Goal: Task Accomplishment & Management: Manage account settings

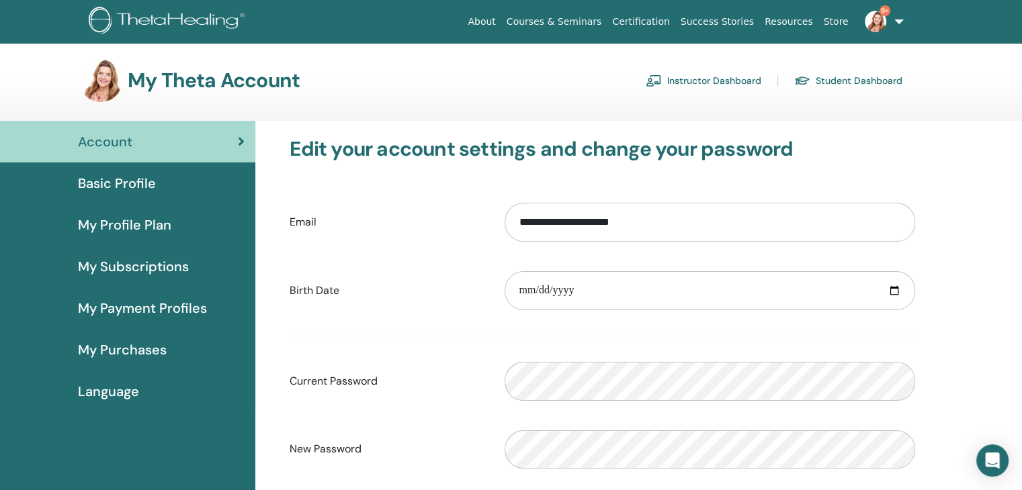
click at [687, 81] on link "Instructor Dashboard" at bounding box center [704, 81] width 116 height 22
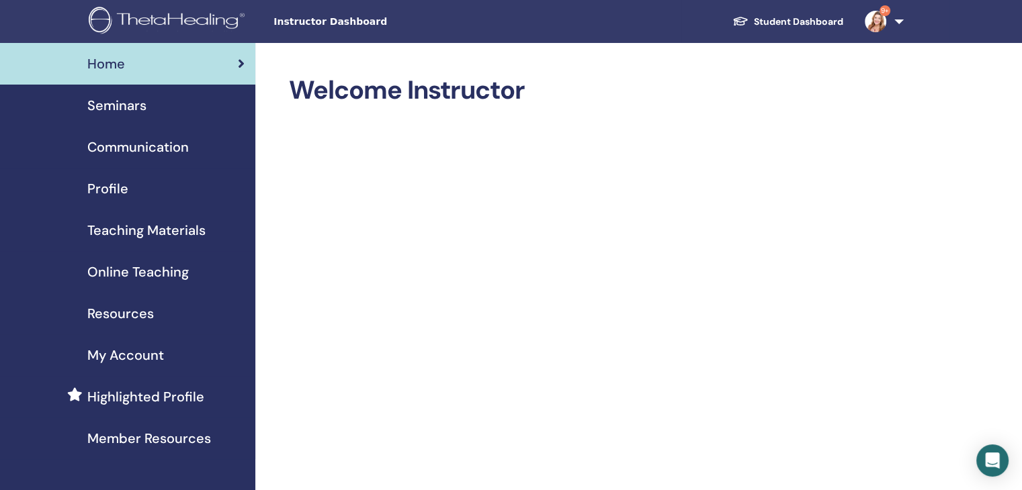
click at [124, 106] on span "Seminars" at bounding box center [116, 105] width 59 height 20
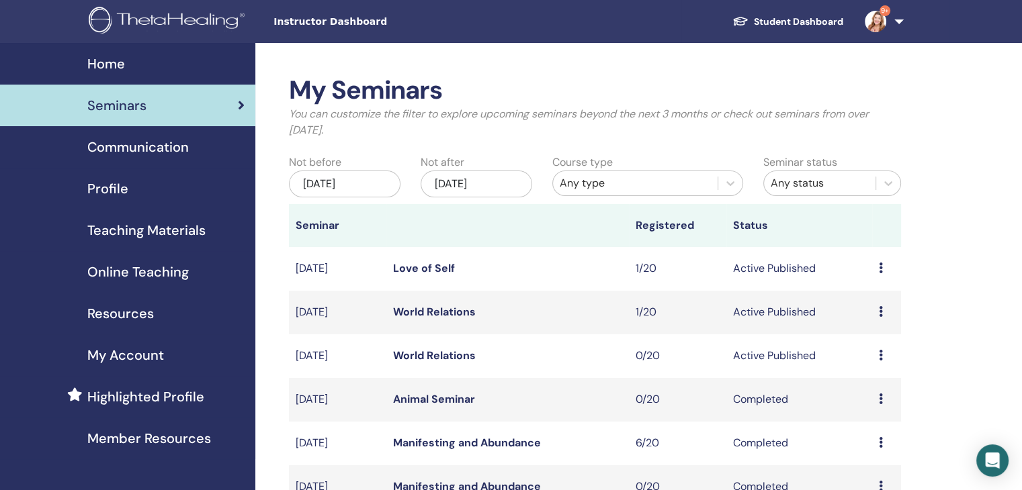
click at [439, 314] on link "World Relations" at bounding box center [434, 312] width 83 height 14
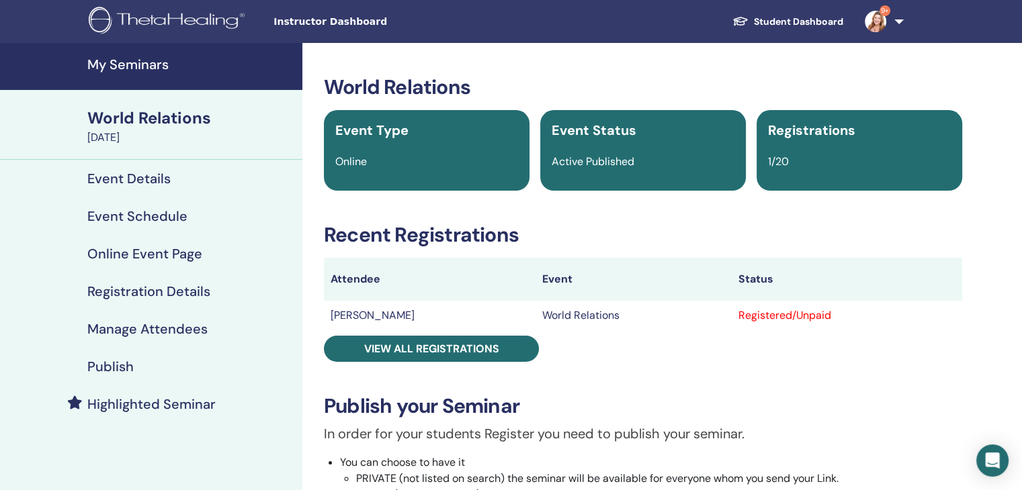
click at [169, 290] on h4 "Registration Details" at bounding box center [148, 292] width 123 height 16
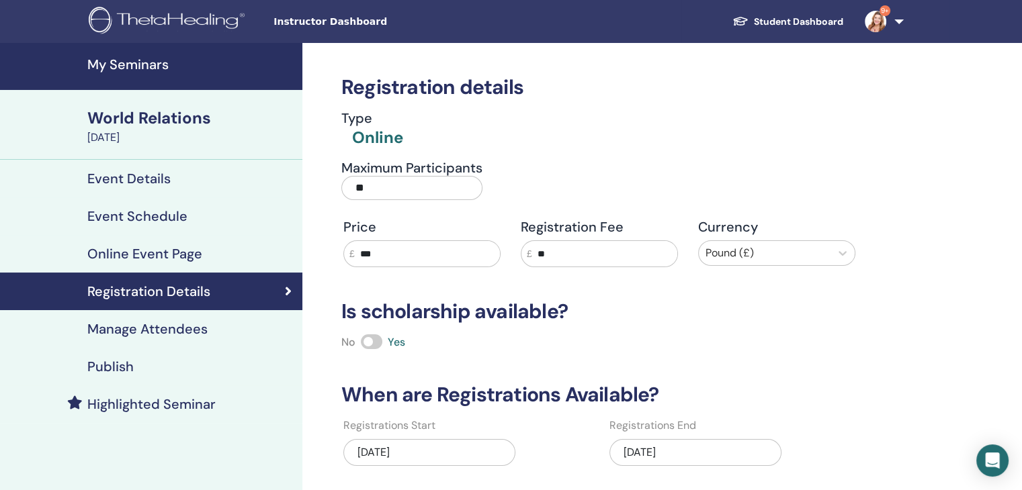
click at [147, 251] on h4 "Online Event Page" at bounding box center [144, 254] width 115 height 16
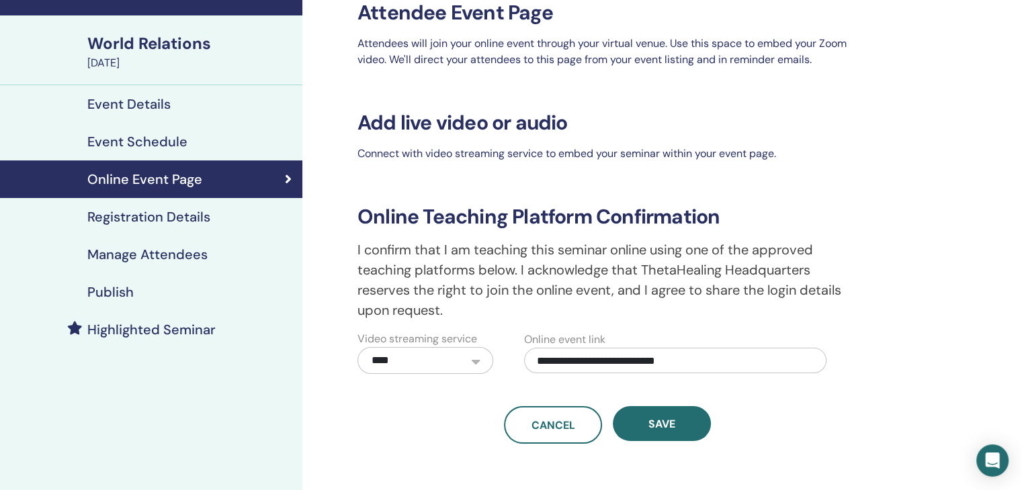
scroll to position [42, 0]
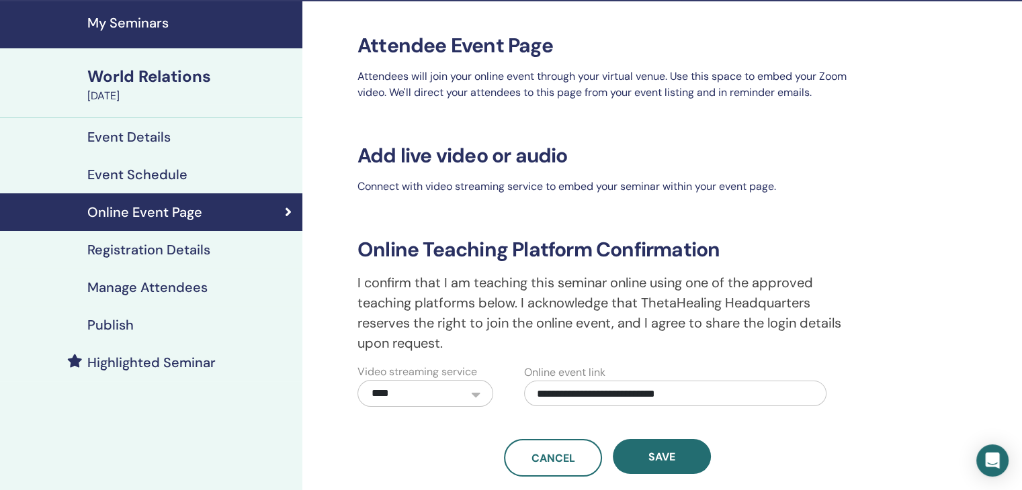
click at [146, 248] on h4 "Registration Details" at bounding box center [148, 250] width 123 height 16
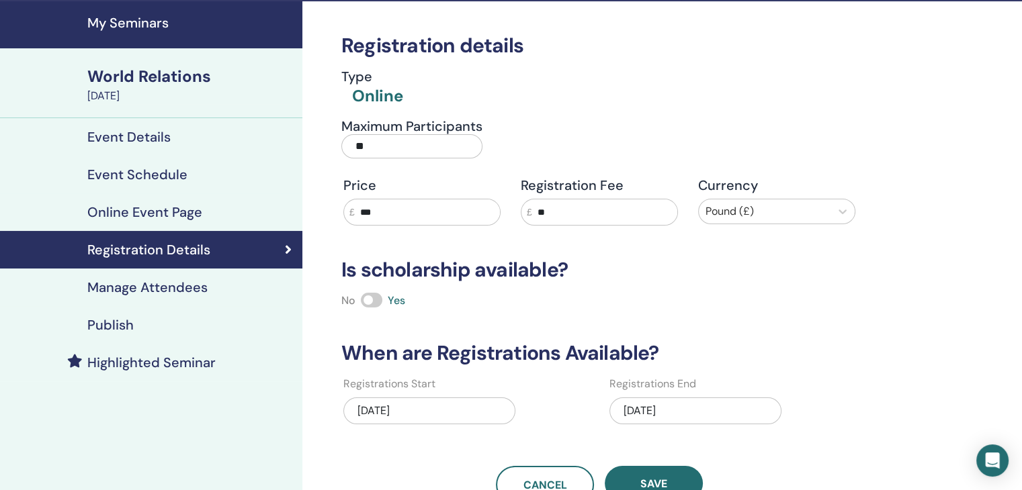
click at [134, 281] on h4 "Manage Attendees" at bounding box center [147, 288] width 120 height 16
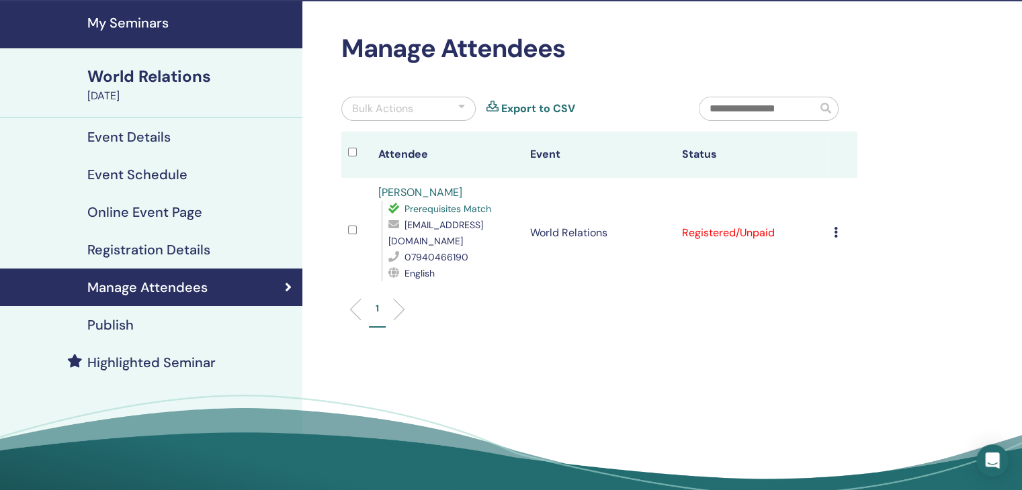
click at [124, 318] on h4 "Publish" at bounding box center [110, 325] width 46 height 16
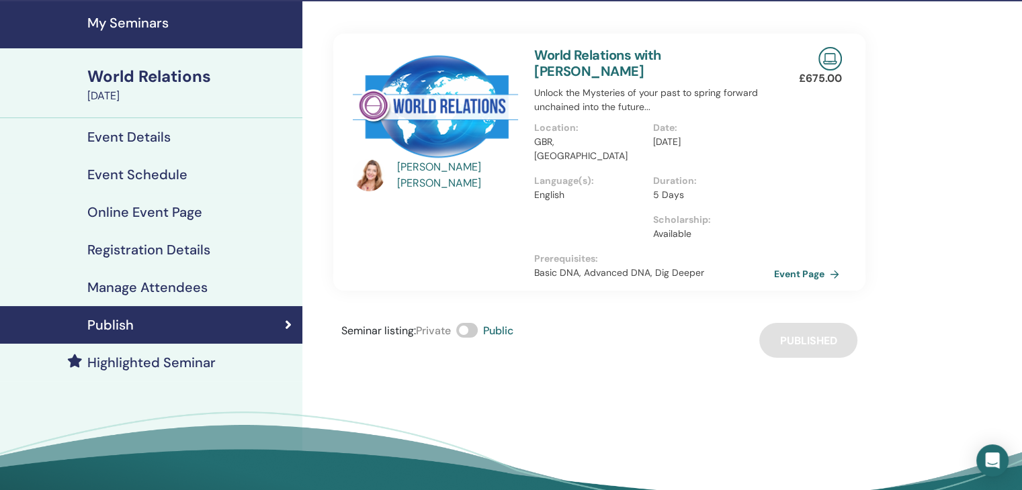
click at [814, 264] on link "Event Page" at bounding box center [809, 274] width 71 height 20
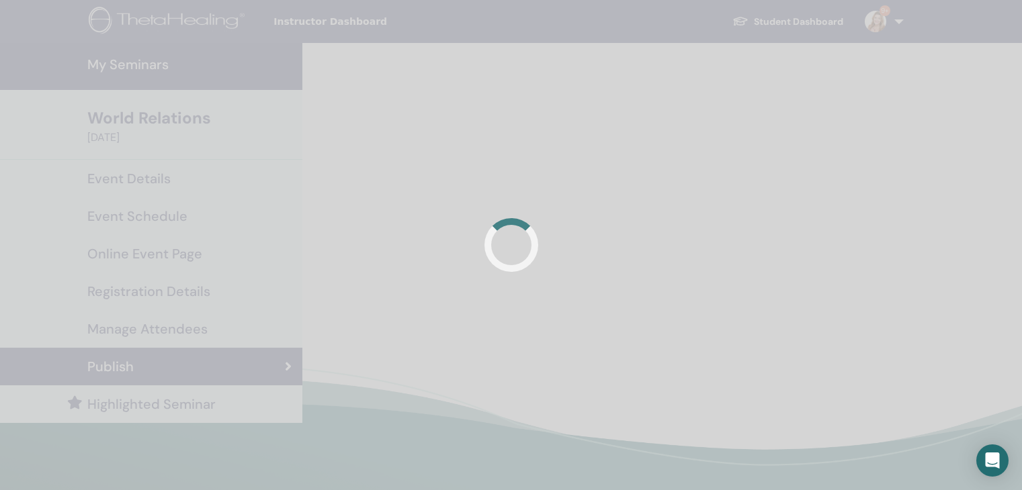
scroll to position [42, 0]
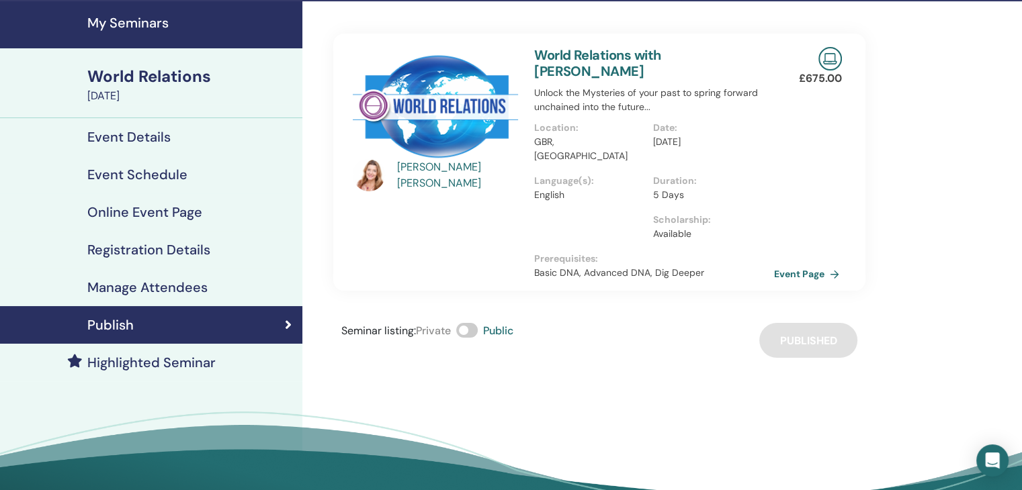
click at [816, 264] on link "Event Page" at bounding box center [809, 274] width 71 height 20
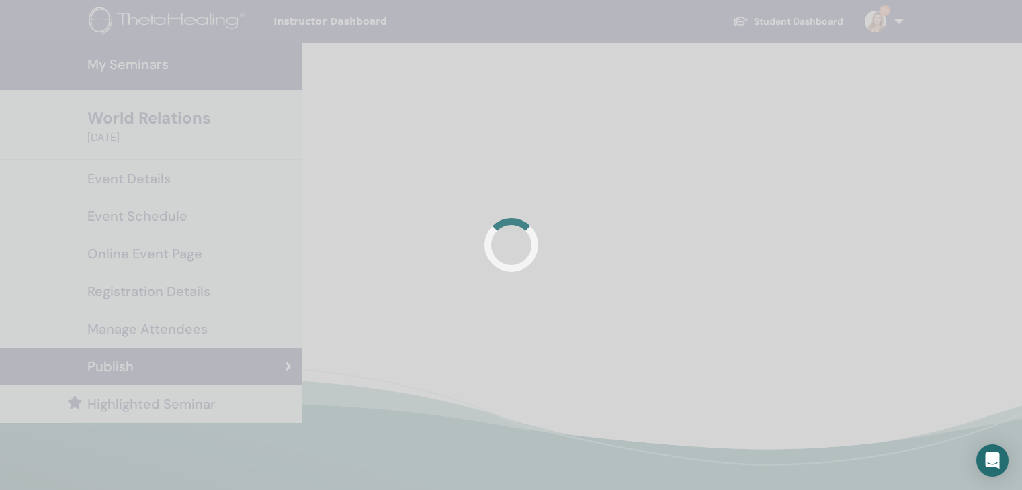
scroll to position [42, 0]
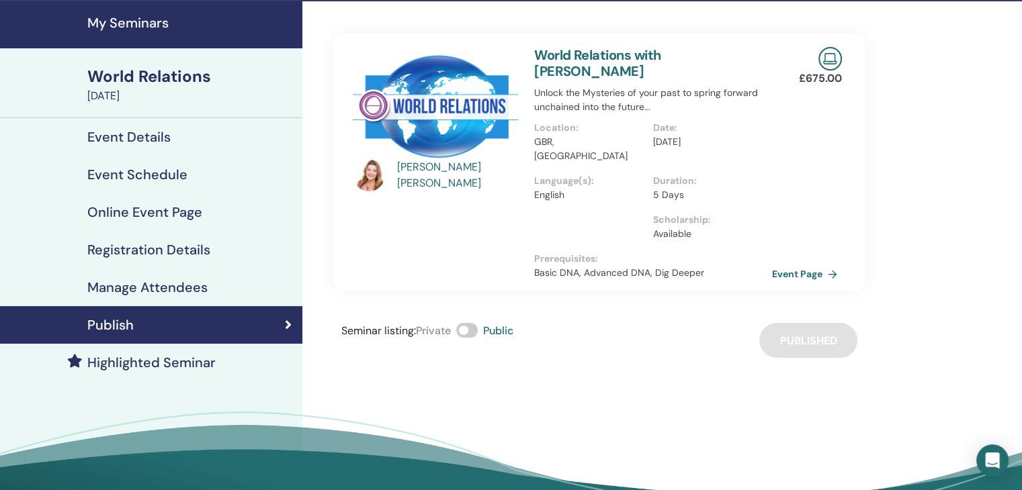
click at [148, 170] on h4 "Event Schedule" at bounding box center [137, 175] width 100 height 16
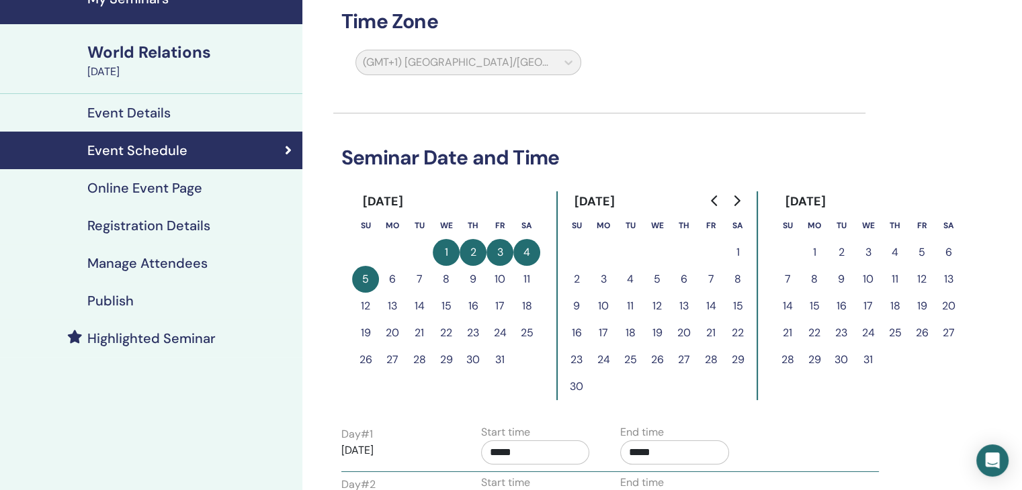
scroll to position [58, 0]
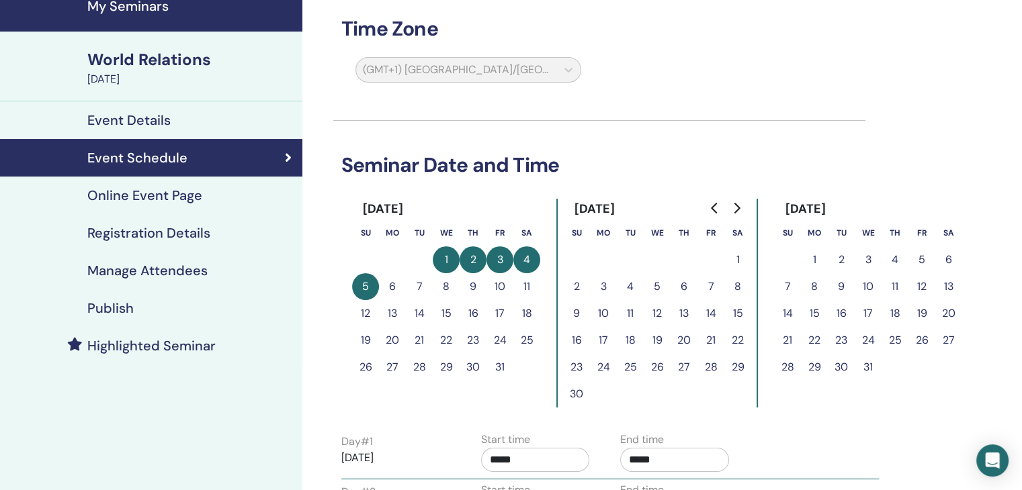
click at [572, 62] on div "(GMT+1) Europe/London" at bounding box center [468, 72] width 242 height 31
drag, startPoint x: 565, startPoint y: 66, endPoint x: 526, endPoint y: 70, distance: 39.2
click at [556, 67] on div "(GMT+1) Europe/London" at bounding box center [468, 72] width 242 height 31
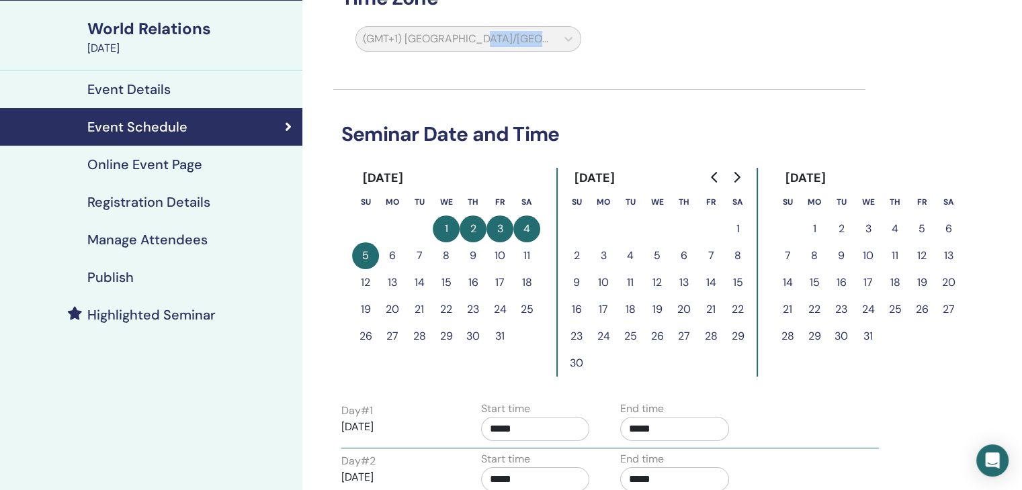
scroll to position [76, 0]
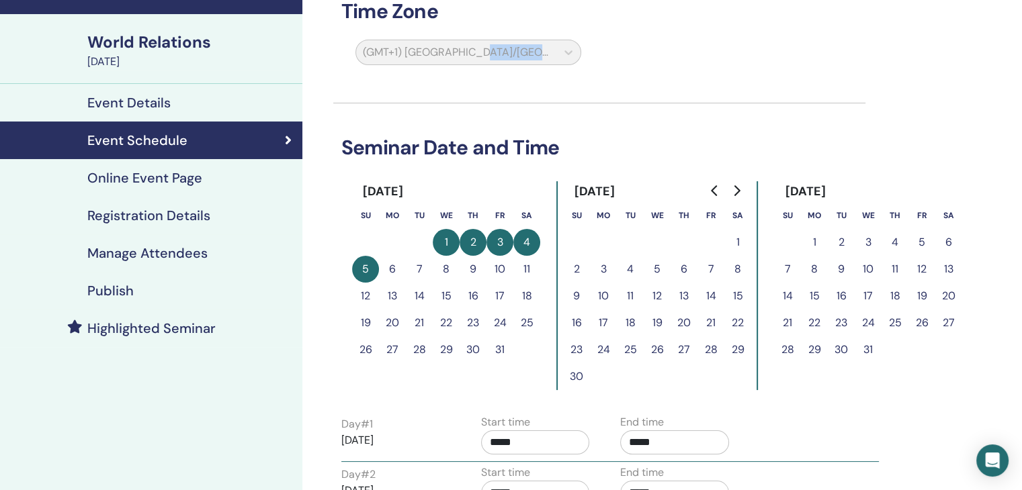
click at [124, 290] on h4 "Publish" at bounding box center [110, 291] width 46 height 16
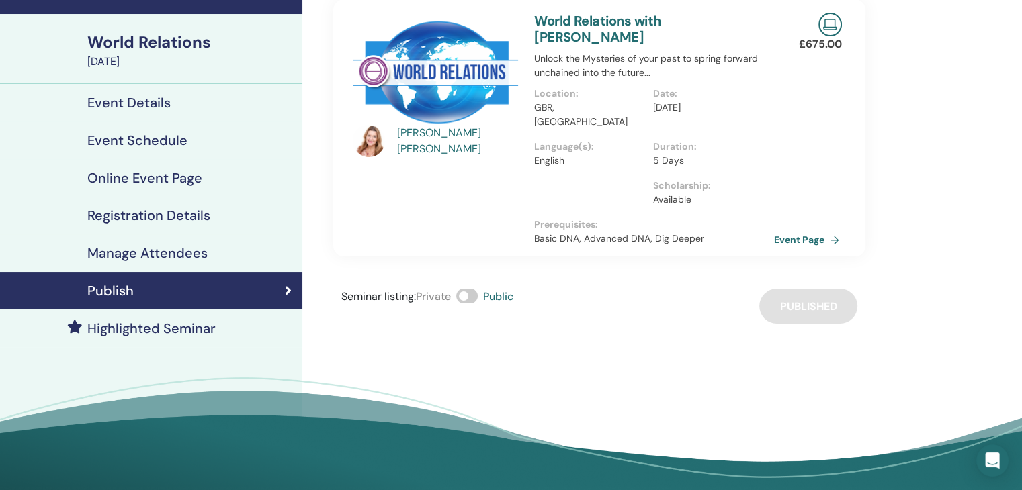
click at [814, 230] on link "Event Page" at bounding box center [809, 240] width 71 height 20
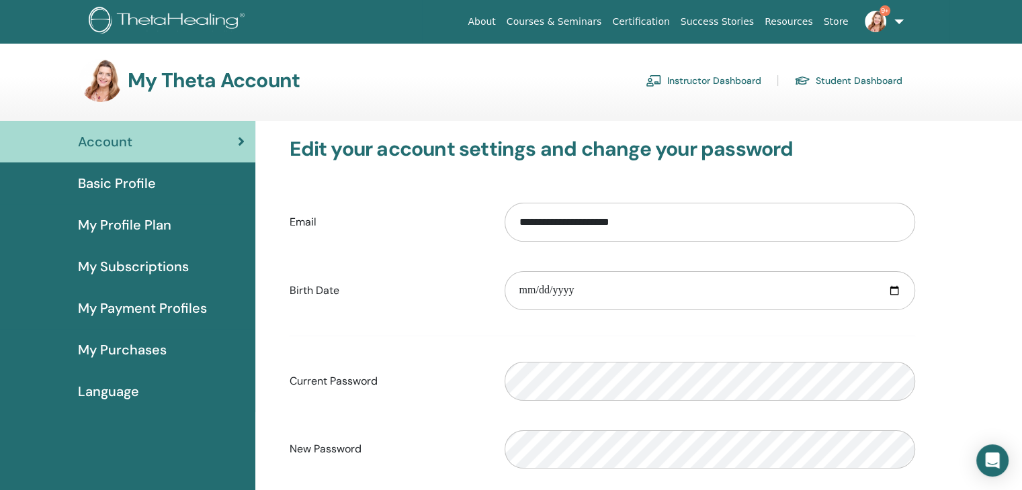
click at [710, 81] on link "Instructor Dashboard" at bounding box center [704, 81] width 116 height 22
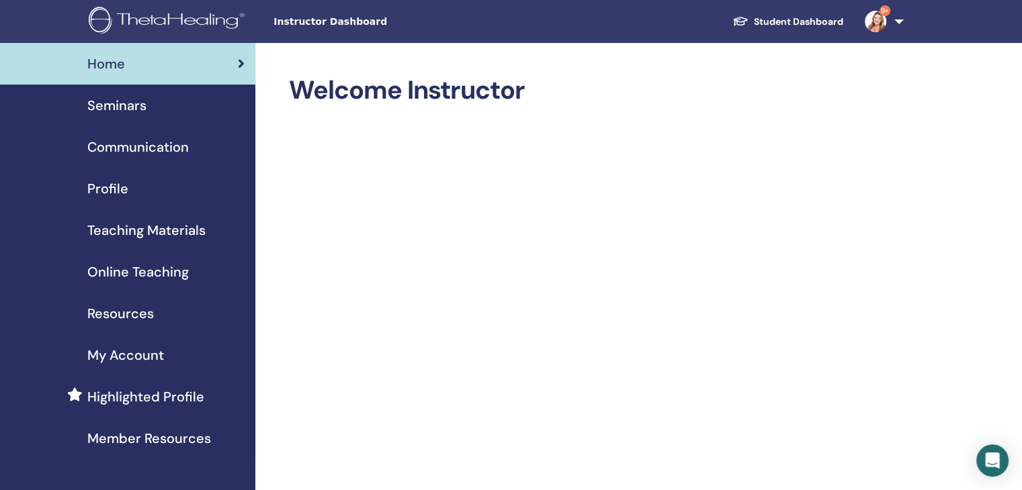
click at [169, 228] on span "Teaching Materials" at bounding box center [146, 230] width 118 height 20
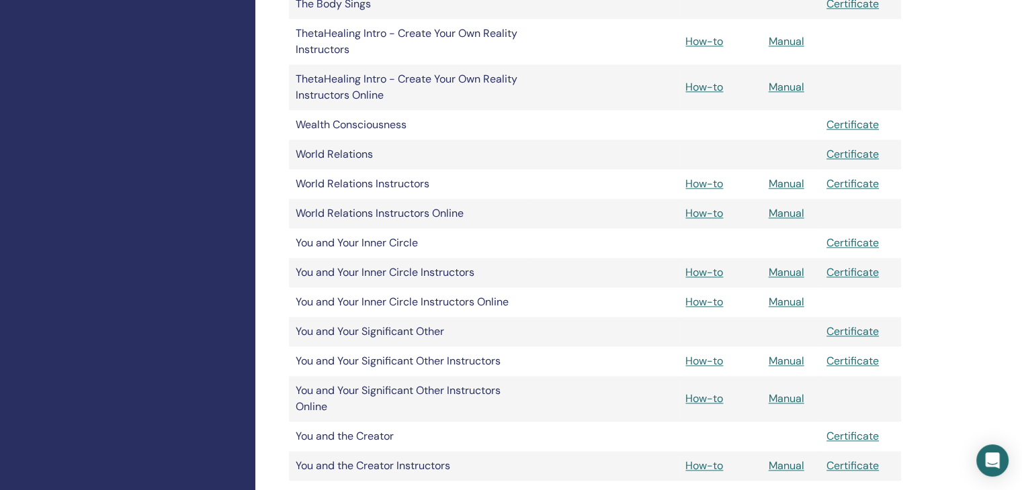
scroll to position [1641, 0]
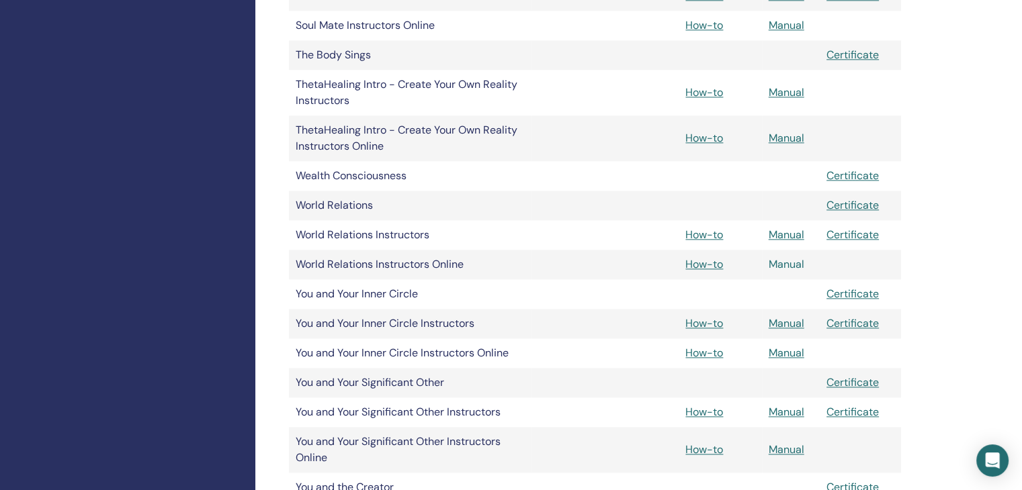
click at [793, 267] on link "Manual" at bounding box center [787, 264] width 36 height 14
